Goal: Navigation & Orientation: Understand site structure

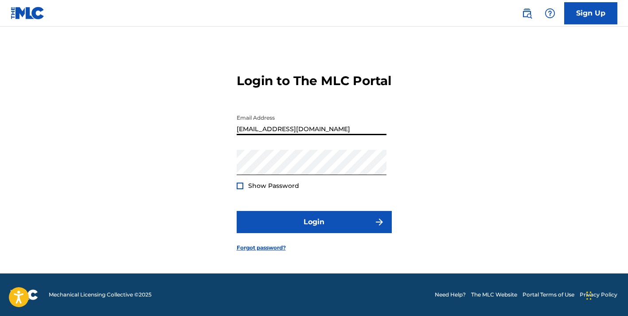
click at [281, 135] on input "[EMAIL_ADDRESS][DOMAIN_NAME]" at bounding box center [312, 122] width 150 height 25
type input "[EMAIL_ADDRESS][DOMAIN_NAME]"
click at [215, 169] on div "Login to The MLC Portal Email Address [EMAIL_ADDRESS][DOMAIN_NAME] Password Sho…" at bounding box center [314, 155] width 621 height 236
click at [237, 211] on button "Login" at bounding box center [314, 222] width 155 height 22
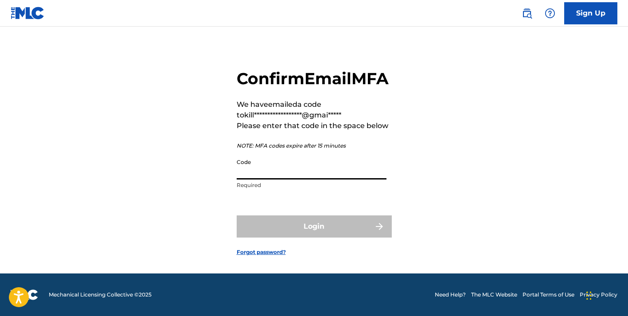
click at [257, 180] on input "Code" at bounding box center [312, 166] width 150 height 25
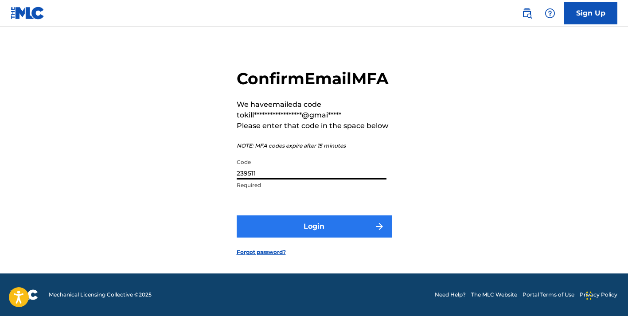
type input "239511"
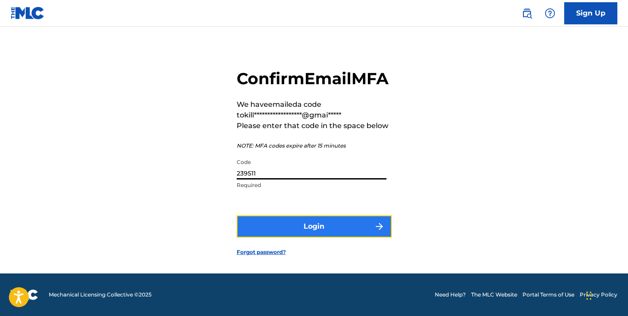
click at [259, 238] on button "Login" at bounding box center [314, 226] width 155 height 22
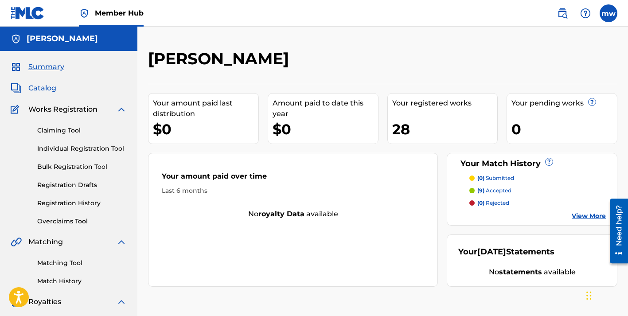
click at [43, 90] on span "Catalog" at bounding box center [42, 88] width 28 height 11
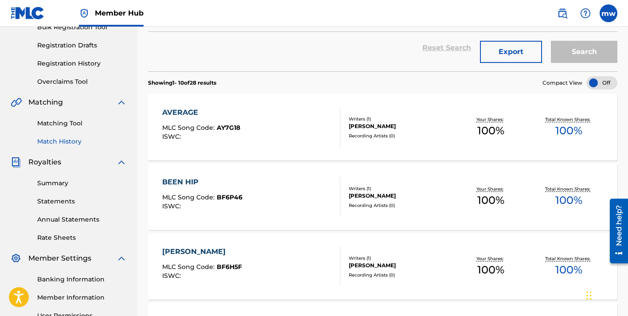
scroll to position [140, 0]
click at [56, 184] on link "Summary" at bounding box center [82, 182] width 90 height 9
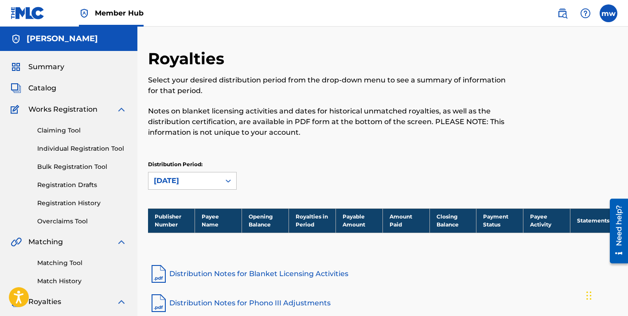
click at [27, 43] on h5 "[PERSON_NAME]" at bounding box center [62, 39] width 71 height 10
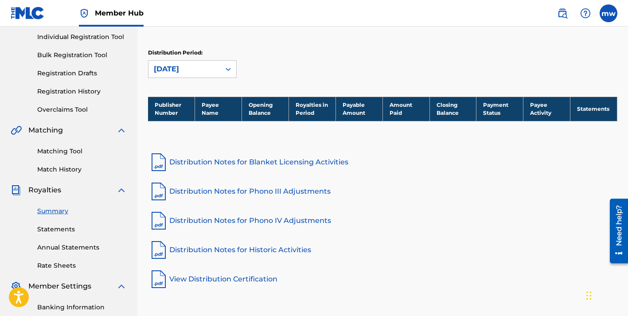
scroll to position [114, 0]
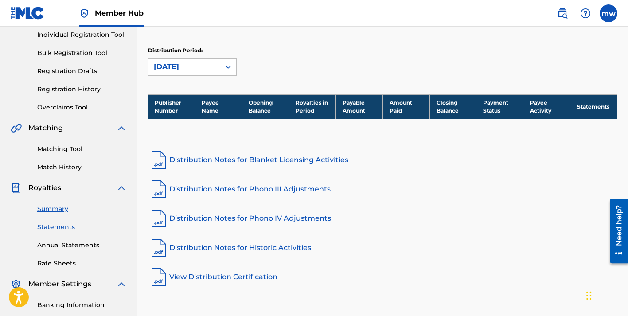
click at [43, 223] on link "Statements" at bounding box center [82, 227] width 90 height 9
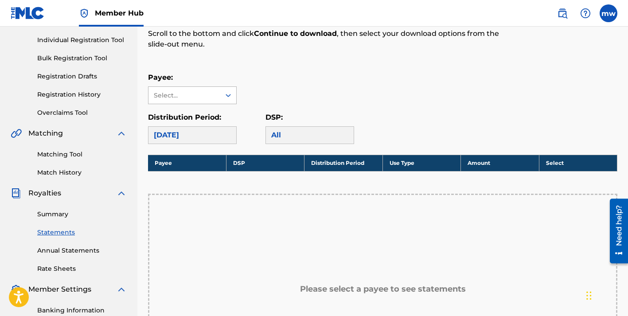
scroll to position [109, 0]
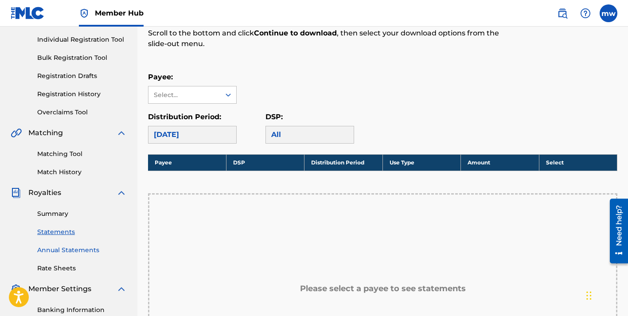
click at [78, 247] on link "Annual Statements" at bounding box center [82, 250] width 90 height 9
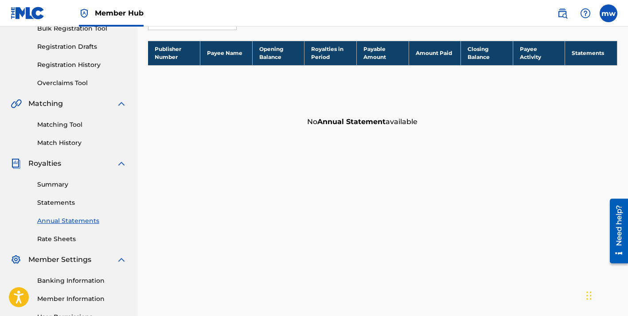
scroll to position [234, 0]
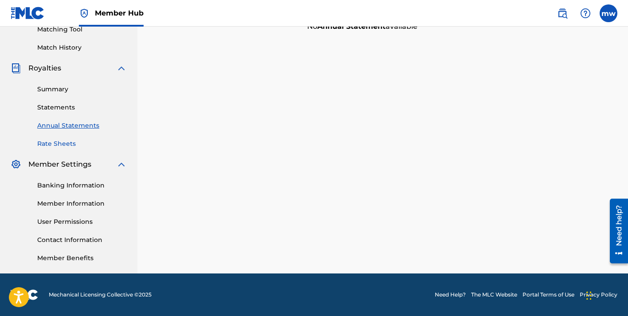
click at [59, 147] on link "Rate Sheets" at bounding box center [82, 143] width 90 height 9
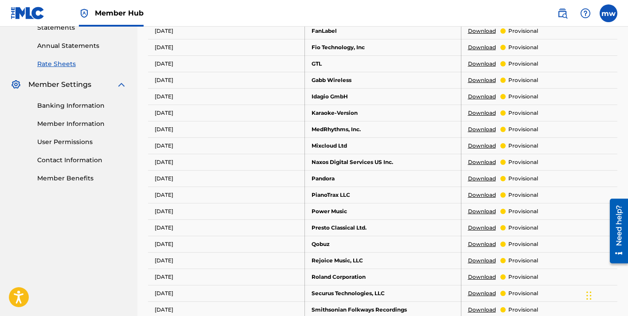
scroll to position [258, 0]
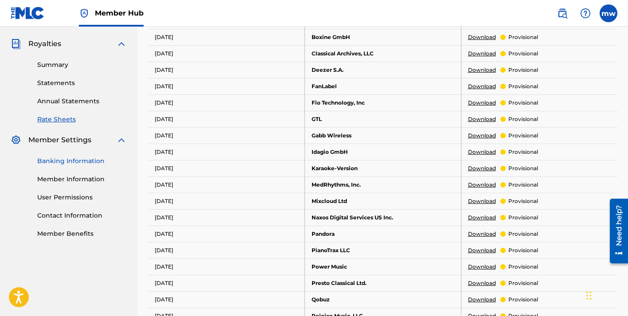
click at [62, 159] on link "Banking Information" at bounding box center [82, 160] width 90 height 9
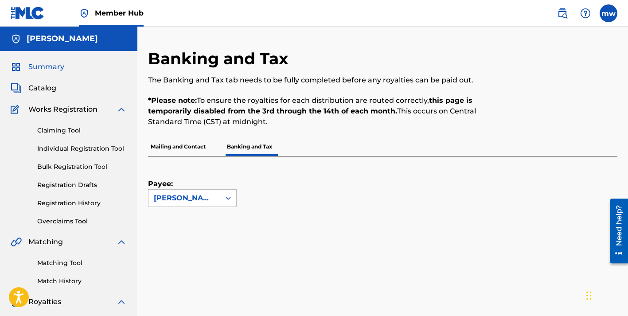
click at [53, 70] on span "Summary" at bounding box center [46, 67] width 36 height 11
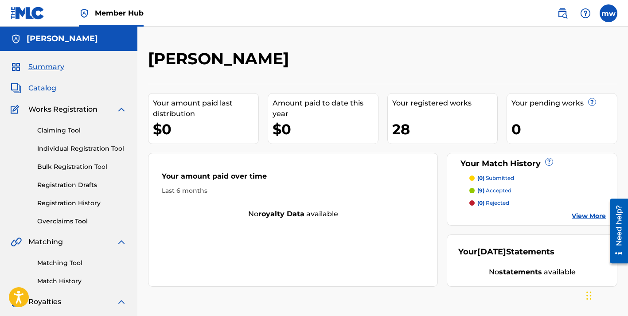
click at [45, 90] on span "Catalog" at bounding box center [42, 88] width 28 height 11
